Goal: Obtain resource: Download file/media

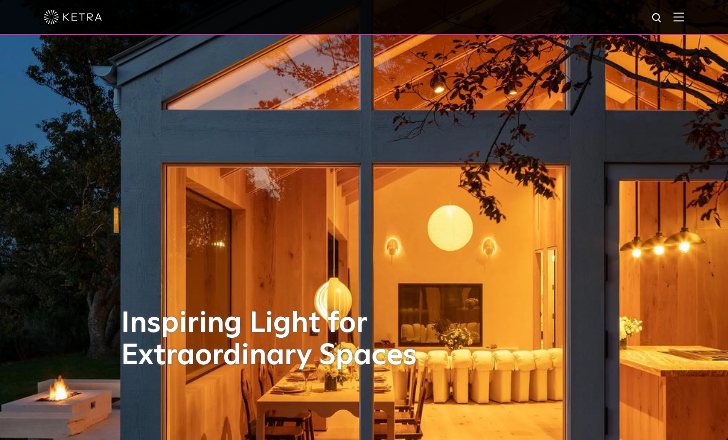
click at [685, 19] on img at bounding box center [679, 16] width 11 height 9
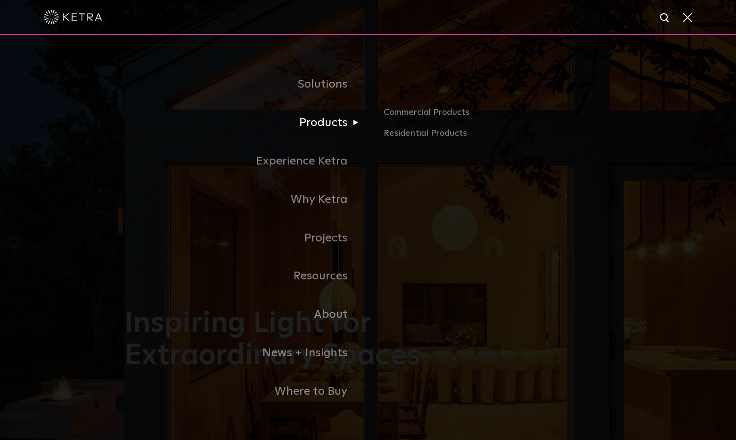
click at [327, 126] on link "Products" at bounding box center [246, 123] width 243 height 38
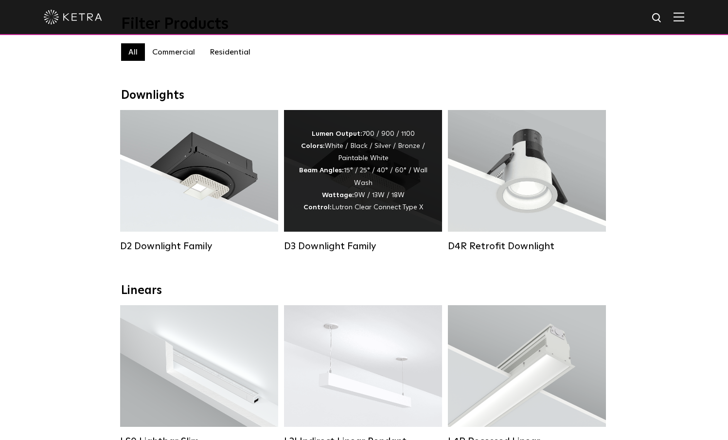
scroll to position [210, 0]
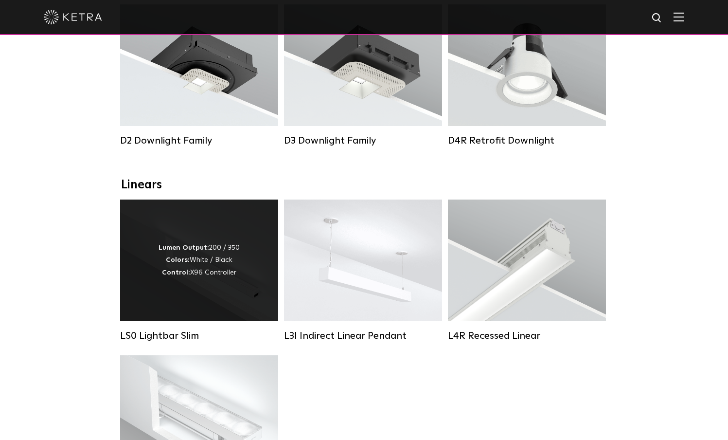
click at [215, 270] on div "Lumen Output: 200 / 350 Colors: White / Black Control: X96 Controller" at bounding box center [199, 260] width 81 height 37
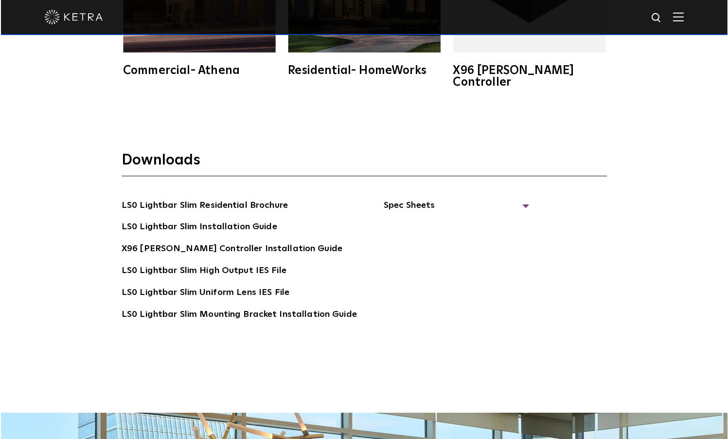
scroll to position [1910, 0]
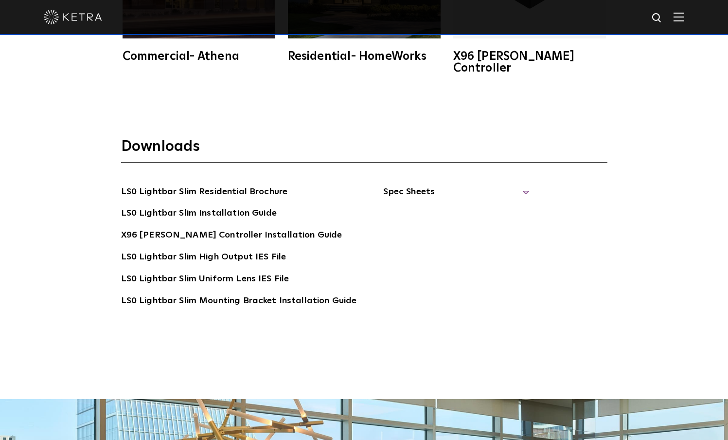
click at [416, 185] on span "Spec Sheets" at bounding box center [456, 195] width 146 height 21
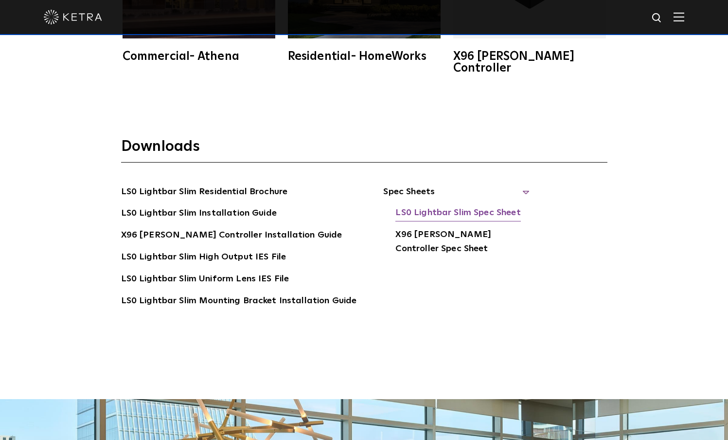
click at [482, 206] on link "LS0 Lightbar Slim Spec Sheet" at bounding box center [458, 214] width 125 height 16
